Goal: Transaction & Acquisition: Purchase product/service

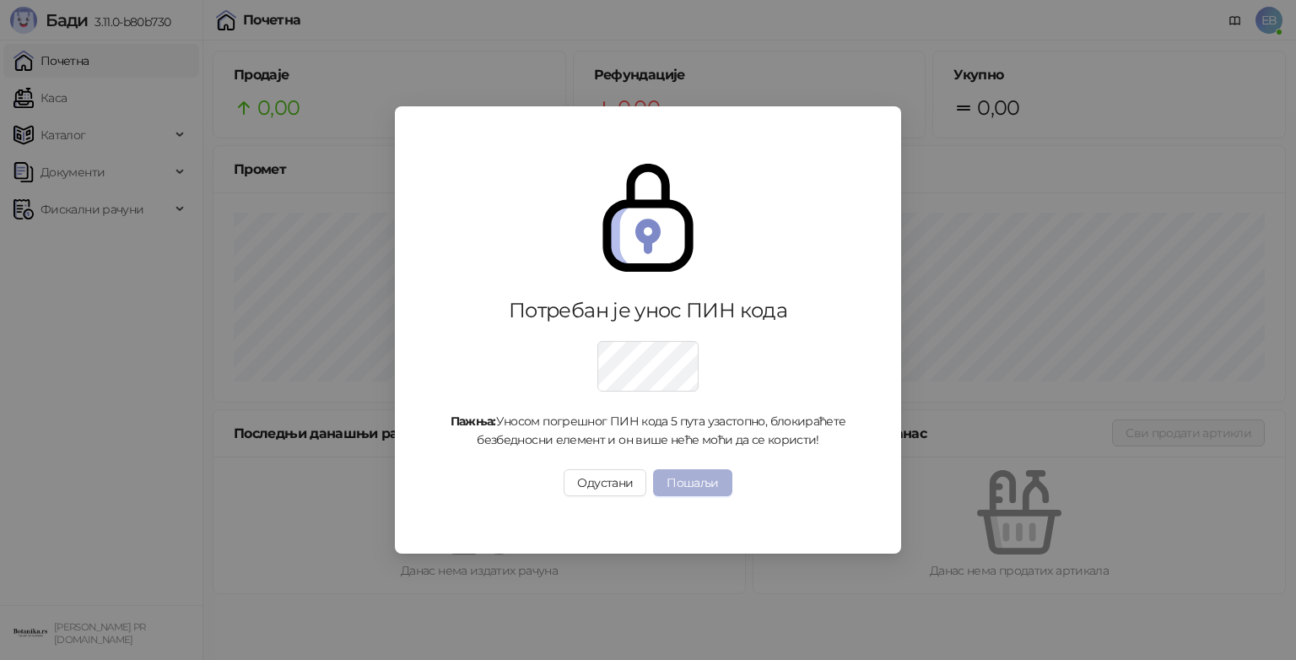
click at [709, 477] on button "Пошаљи" at bounding box center [692, 482] width 78 height 27
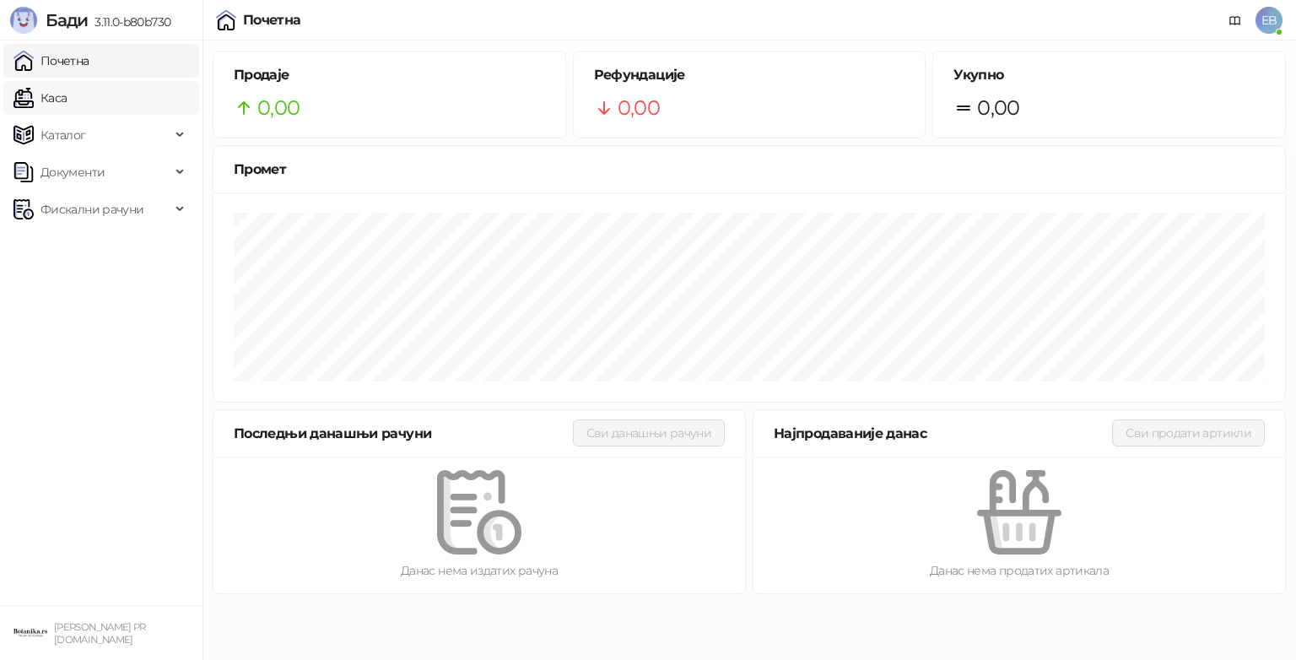
click at [67, 101] on link "Каса" at bounding box center [40, 98] width 53 height 34
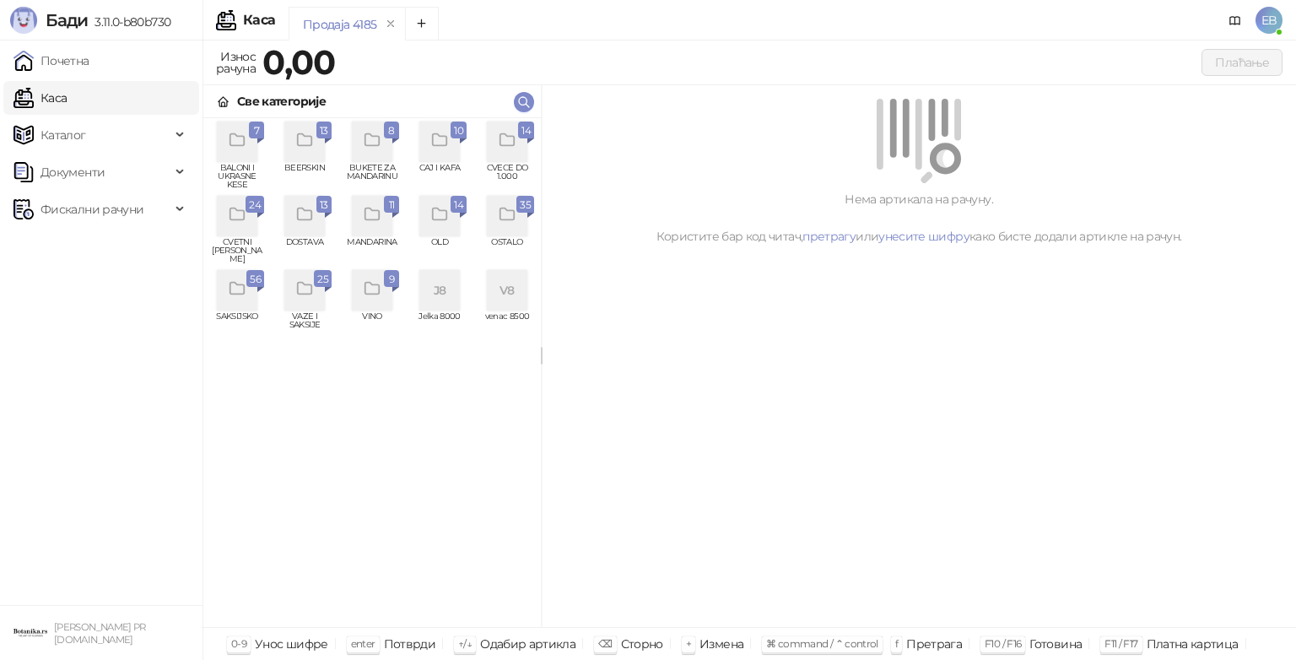
click at [513, 152] on div "grid" at bounding box center [507, 142] width 41 height 41
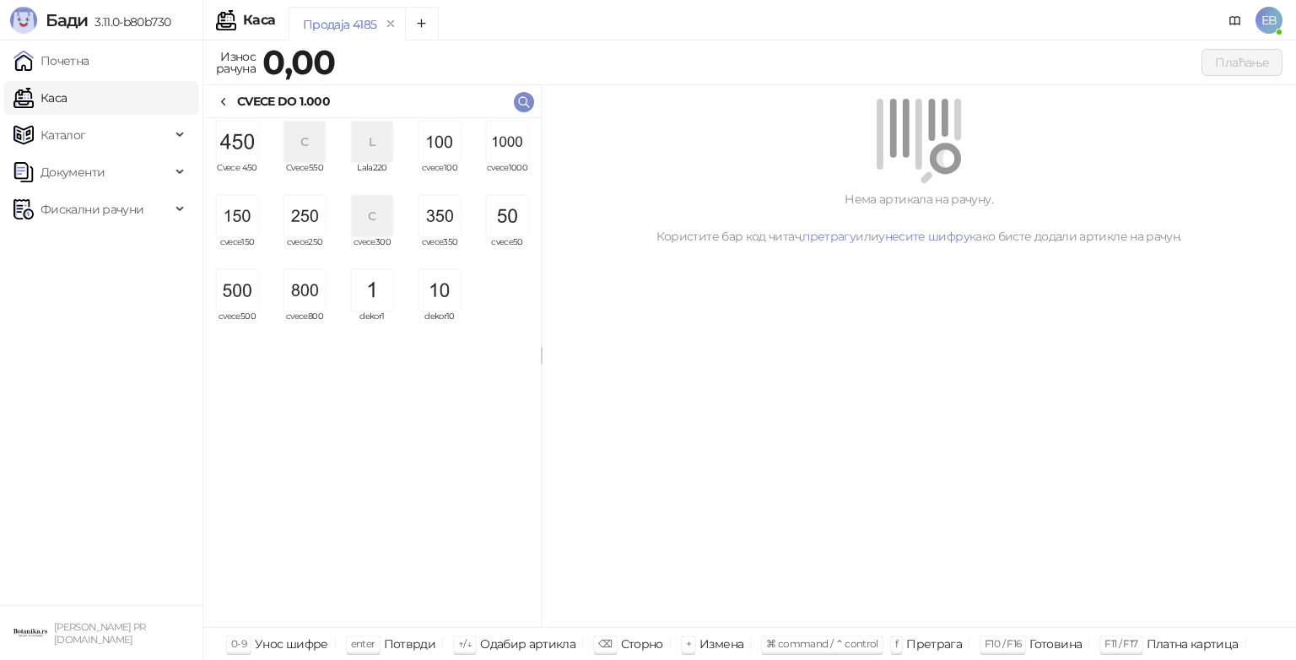
click at [511, 142] on img "grid" at bounding box center [507, 142] width 41 height 41
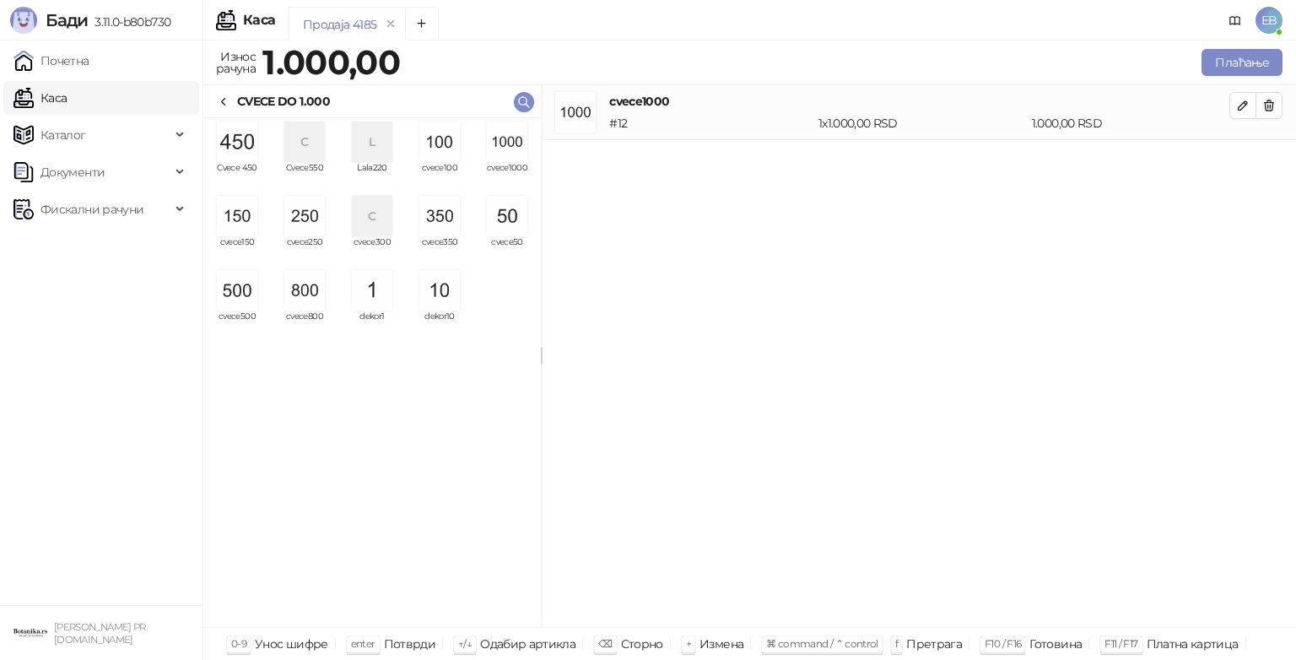
click at [254, 287] on img "grid" at bounding box center [237, 290] width 41 height 41
click at [251, 206] on img "grid" at bounding box center [237, 216] width 41 height 41
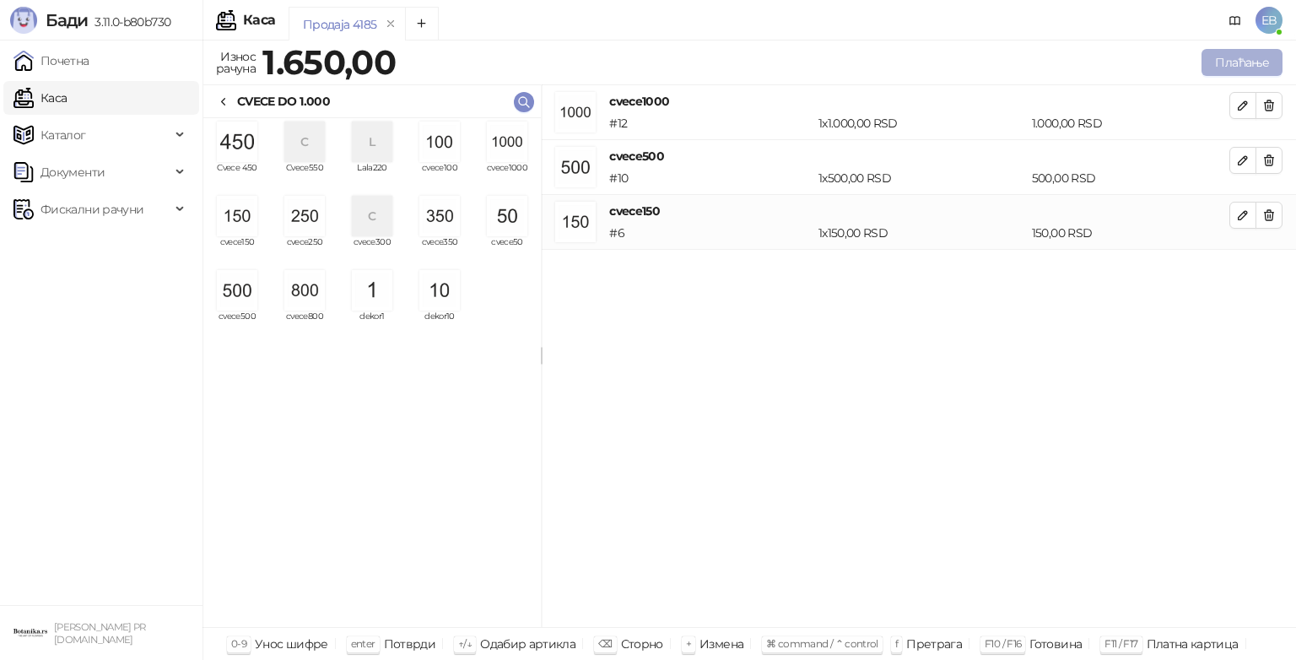
click at [1236, 58] on button "Плаћање" at bounding box center [1242, 62] width 81 height 27
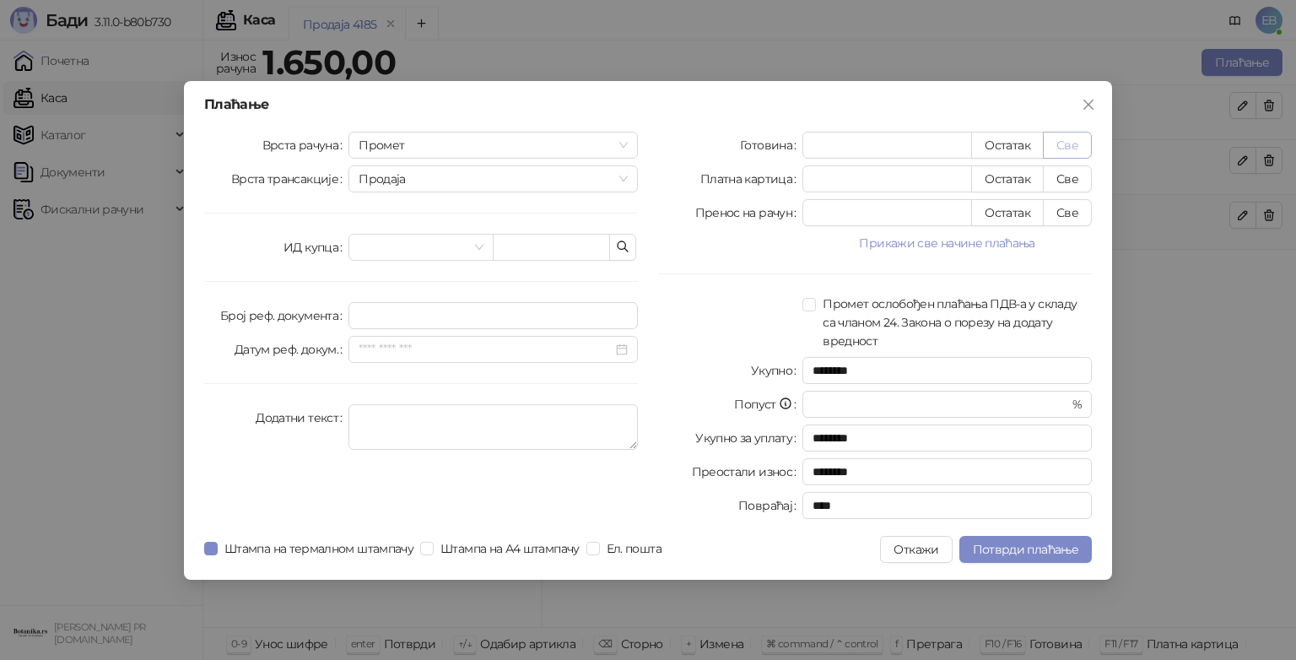
click at [1067, 142] on button "Све" at bounding box center [1067, 145] width 49 height 27
type input "****"
click at [1040, 549] on span "Потврди плаћање" at bounding box center [1025, 549] width 105 height 15
